Goal: Find specific page/section: Find specific page/section

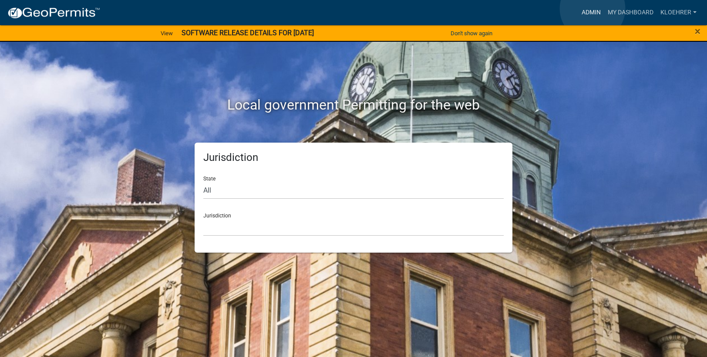
click at [593, 9] on link "Admin" at bounding box center [591, 12] width 26 height 17
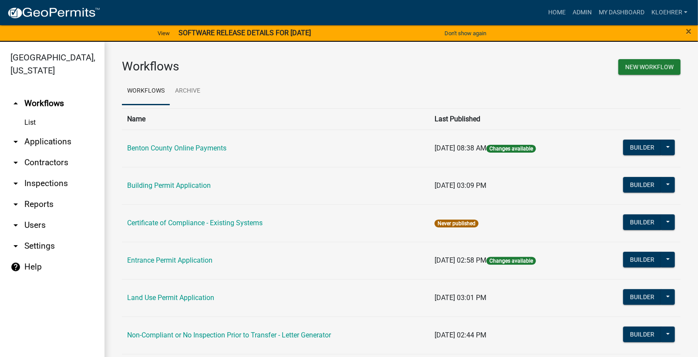
click at [63, 141] on link "arrow_drop_down Applications" at bounding box center [52, 141] width 104 height 21
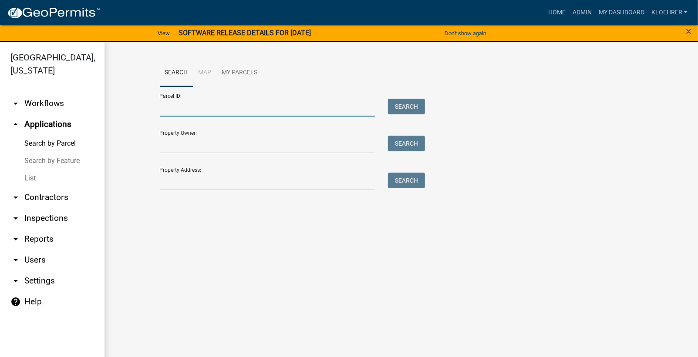
drag, startPoint x: 182, startPoint y: 111, endPoint x: 207, endPoint y: 107, distance: 25.3
click at [183, 110] on input "Parcel ID:" at bounding box center [268, 108] width 216 height 18
type input "120004907"
click at [407, 108] on button "Search" at bounding box center [406, 107] width 37 height 16
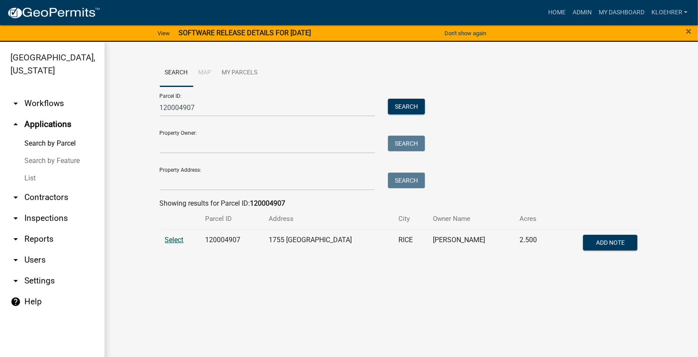
click at [168, 241] on span "Select" at bounding box center [174, 240] width 19 height 8
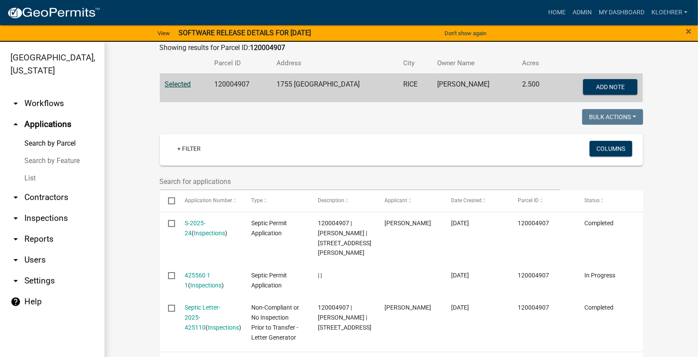
scroll to position [175, 0]
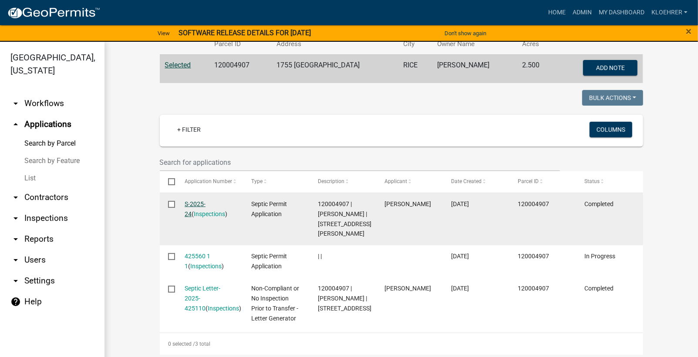
click at [205, 203] on link "S-2025-24" at bounding box center [195, 209] width 21 height 17
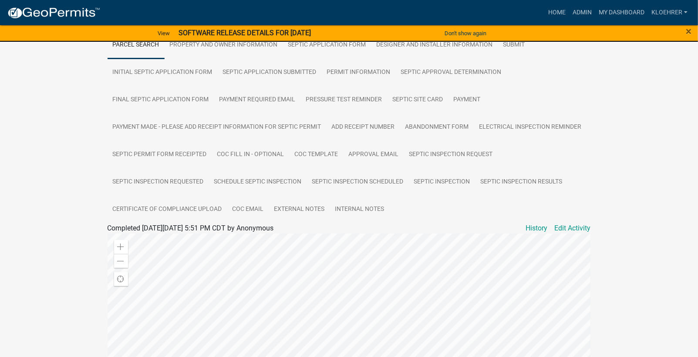
scroll to position [117, 0]
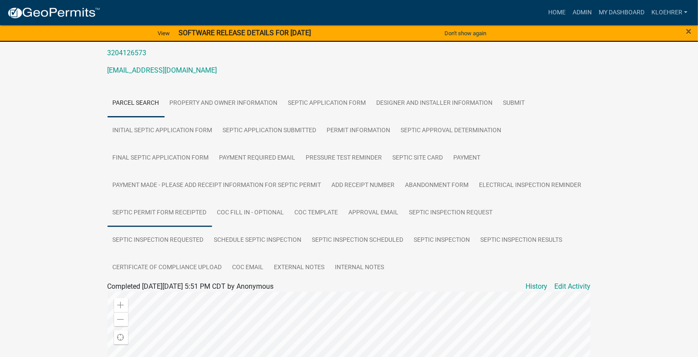
click at [166, 212] on link "Septic Permit Form Receipted" at bounding box center [160, 213] width 104 height 28
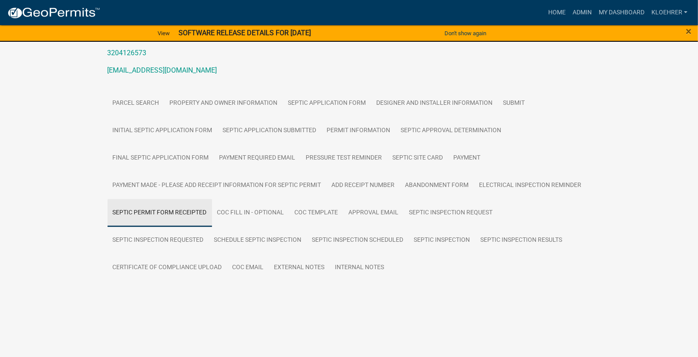
click at [166, 212] on ul "Parcel search Property and Owner Information Septic Application Form Designer a…" at bounding box center [349, 186] width 483 height 192
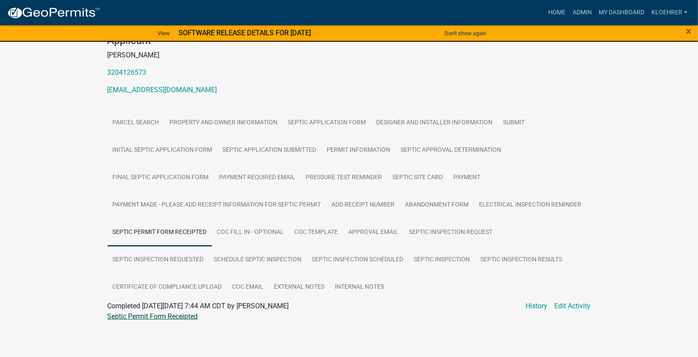
click at [165, 316] on link "Septic Permit Form Receipted" at bounding box center [153, 317] width 91 height 8
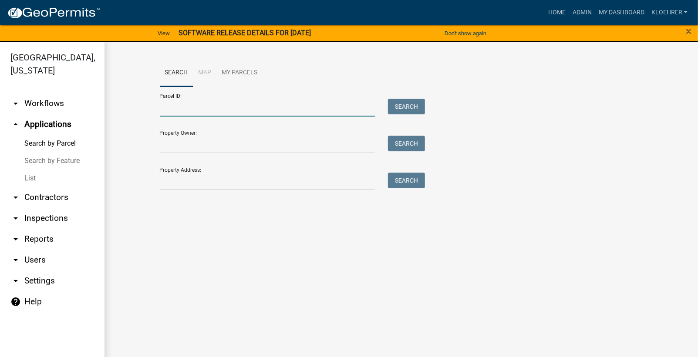
drag, startPoint x: 192, startPoint y: 106, endPoint x: 218, endPoint y: 98, distance: 27.8
click at [192, 107] on input "Parcel ID:" at bounding box center [268, 108] width 216 height 18
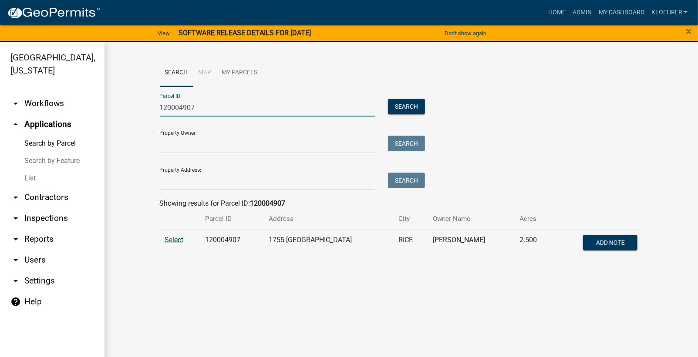
type input "120004907"
click at [168, 239] on span "Select" at bounding box center [174, 240] width 19 height 8
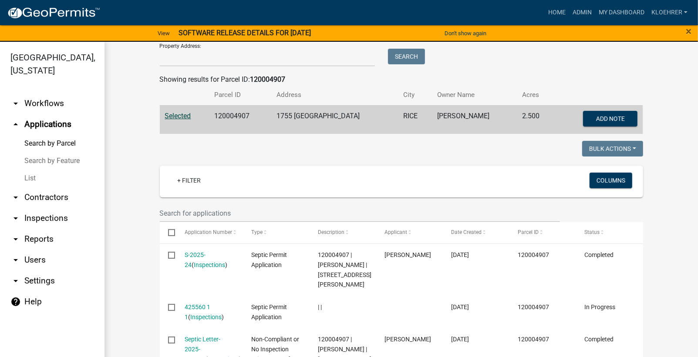
scroll to position [175, 0]
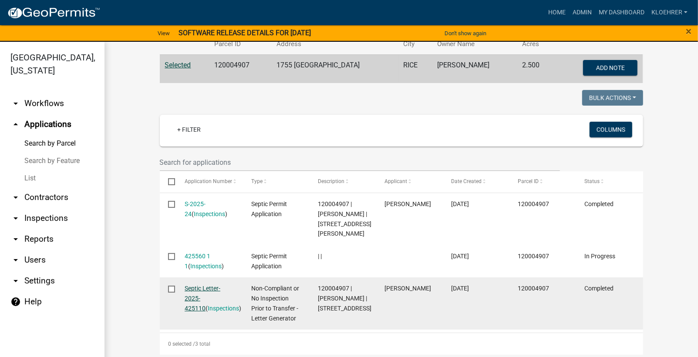
click at [202, 307] on link "Septic Letter-2025-425110" at bounding box center [203, 298] width 36 height 27
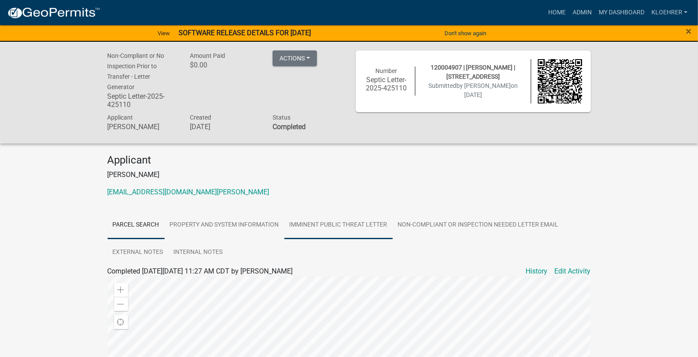
click at [333, 231] on link "Imminent Public Threat Letter" at bounding box center [338, 226] width 108 height 28
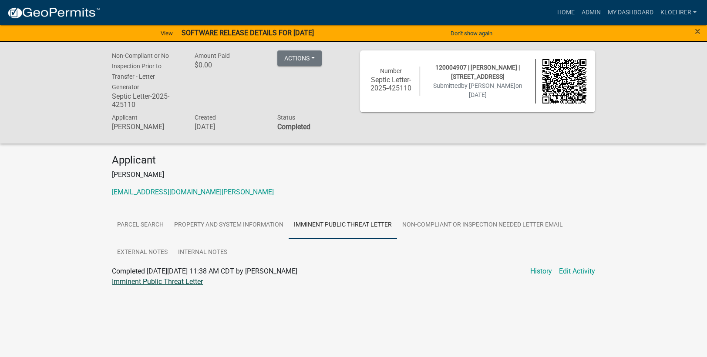
click at [188, 284] on link "Imminent Public Threat Letter" at bounding box center [157, 282] width 91 height 8
